Goal: Task Accomplishment & Management: Manage account settings

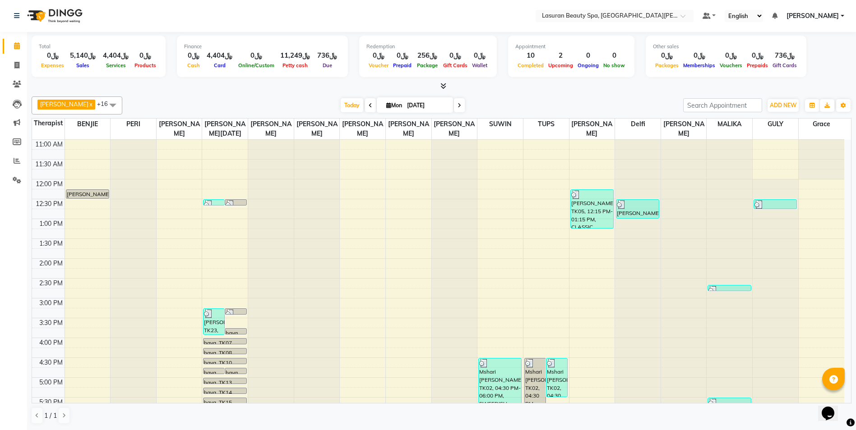
scroll to position [173, 0]
click at [841, 17] on link "[PERSON_NAME]" at bounding box center [815, 16] width 58 height 9
click at [802, 63] on link "Sign out" at bounding box center [798, 62] width 83 height 14
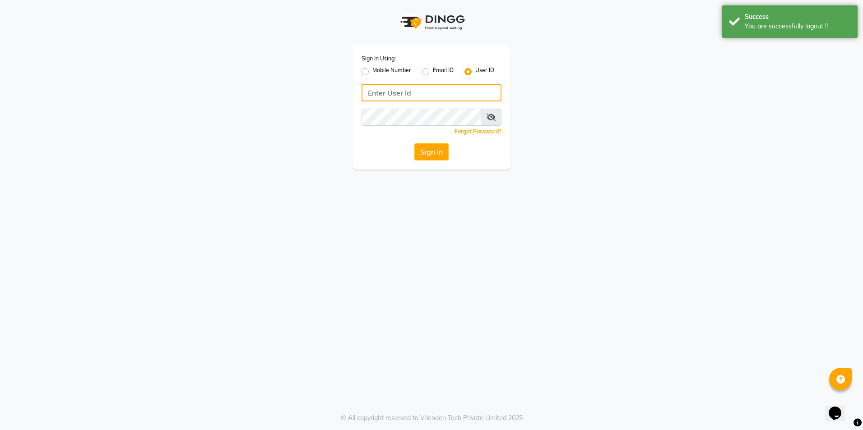
type input "[EMAIL_ADDRESS][DOMAIN_NAME]"
